Goal: Task Accomplishment & Management: Manage account settings

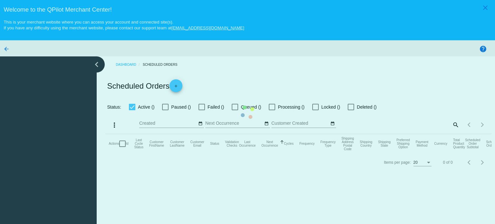
checkbox input "true"
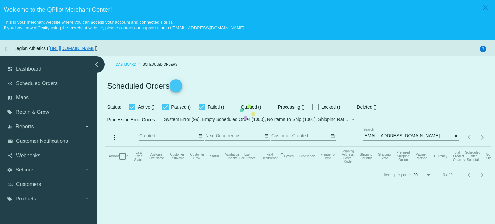
click at [381, 147] on mat-table "Actions Id Last Cycle Status Customer FirstName Customer LastName Customer Emai…" at bounding box center [298, 156] width 386 height 19
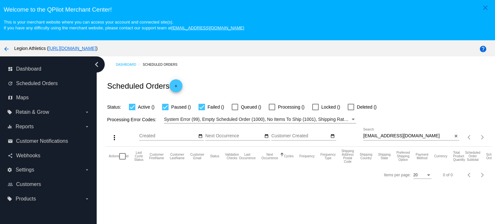
click at [381, 135] on input "[EMAIL_ADDRESS][DOMAIN_NAME]" at bounding box center [407, 135] width 89 height 5
paste input "cathylinss"
type input "[EMAIL_ADDRESS][DOMAIN_NAME]"
